Goal: Task Accomplishment & Management: Use online tool/utility

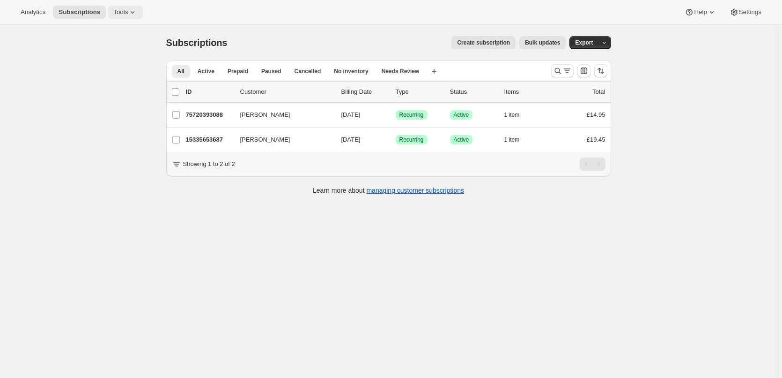
click at [128, 15] on icon at bounding box center [132, 11] width 9 height 9
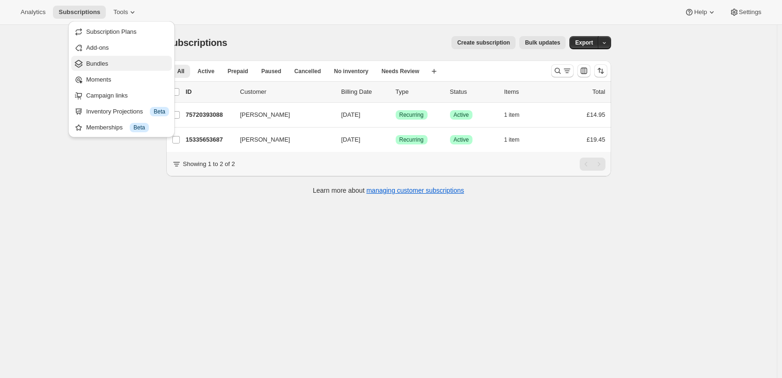
click at [102, 63] on span "Bundles" at bounding box center [97, 63] width 22 height 7
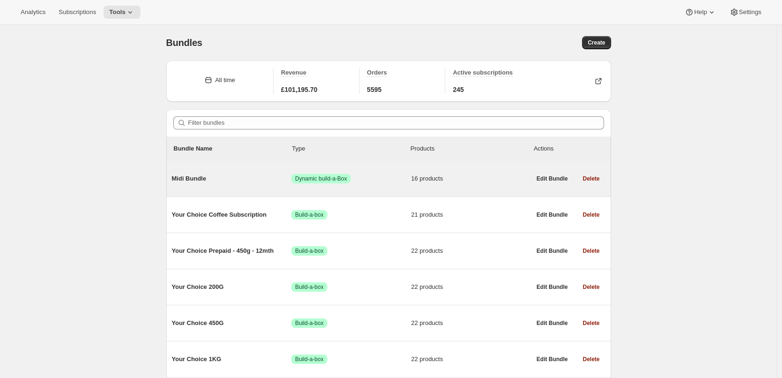
click at [200, 178] on span "Midi Bundle" at bounding box center [232, 178] width 120 height 9
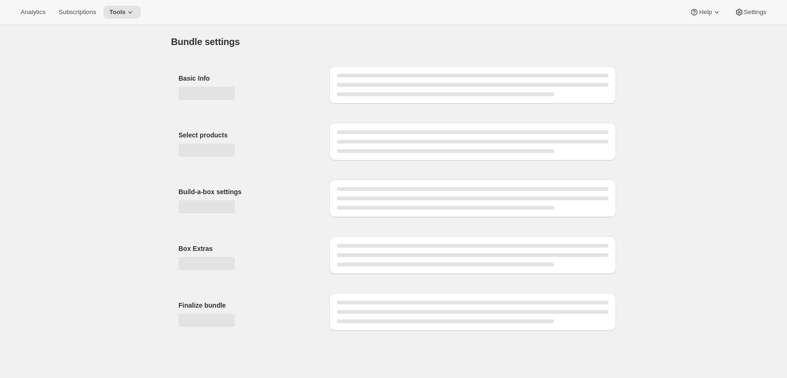
type input "Midi Bundle"
radio input "true"
select select "minMax"
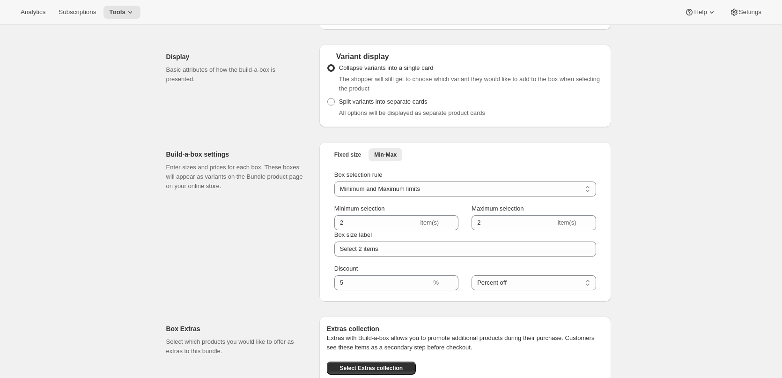
scroll to position [820, 0]
click at [354, 157] on span "Fixed size" at bounding box center [347, 153] width 27 height 7
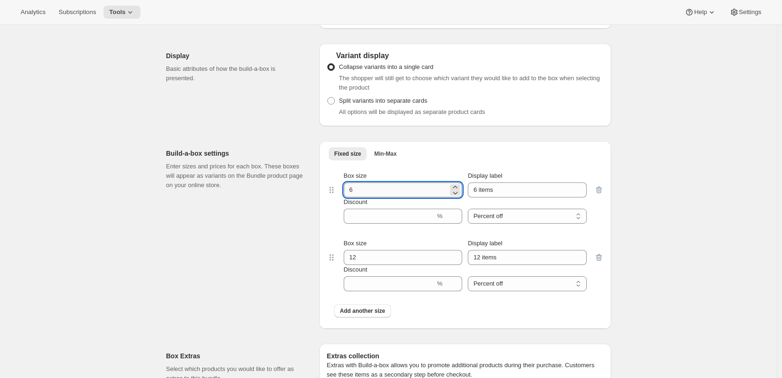
drag, startPoint x: 361, startPoint y: 200, endPoint x: 349, endPoint y: 200, distance: 11.2
click at [349, 197] on input "6" at bounding box center [396, 189] width 104 height 15
type input "2"
click at [500, 197] on input "6 items" at bounding box center [527, 189] width 119 height 15
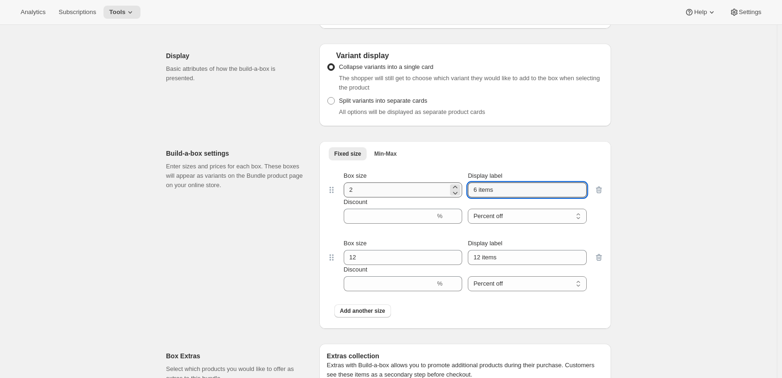
drag, startPoint x: 504, startPoint y: 198, endPoint x: 449, endPoint y: 198, distance: 54.8
click at [449, 197] on div "Box size 2 Display label 6 items" at bounding box center [465, 184] width 243 height 26
type input "2 x 450g"
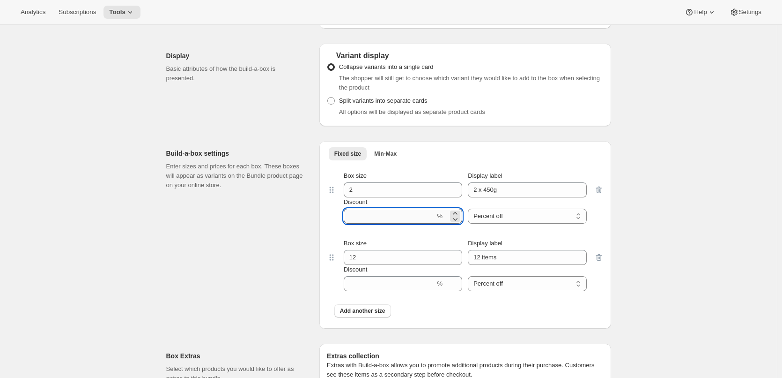
click at [385, 223] on input "Discount" at bounding box center [390, 215] width 92 height 15
type input "5"
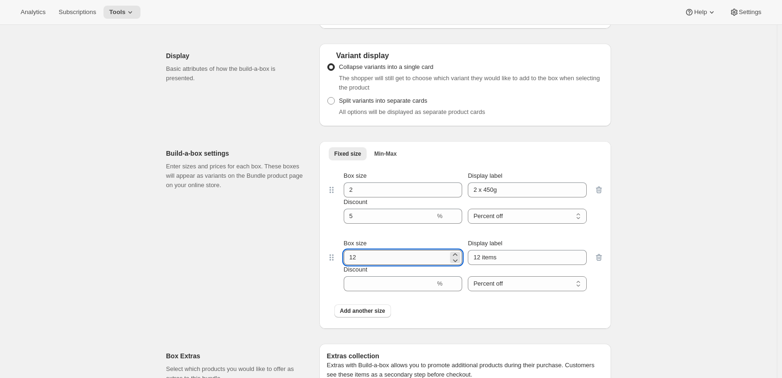
drag, startPoint x: 364, startPoint y: 262, endPoint x: 353, endPoint y: 264, distance: 10.9
click at [353, 264] on input "12" at bounding box center [396, 257] width 104 height 15
type input "4"
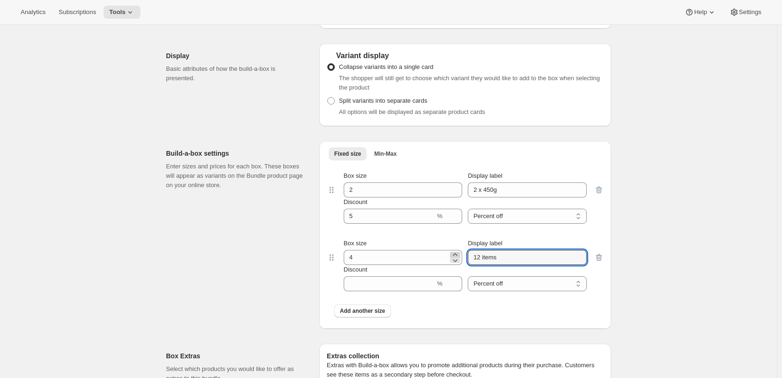
drag, startPoint x: 503, startPoint y: 262, endPoint x: 459, endPoint y: 262, distance: 44.5
click at [459, 262] on div "Box size 4 Display label 12 items" at bounding box center [465, 251] width 243 height 26
type input "4 x 450g"
click at [601, 261] on icon "button" at bounding box center [599, 257] width 6 height 7
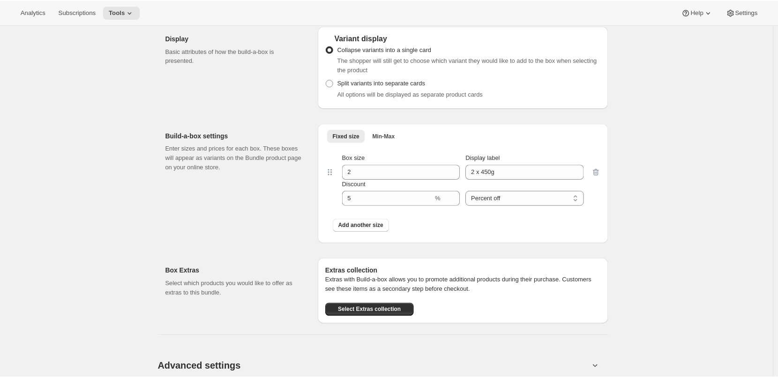
scroll to position [843, 0]
